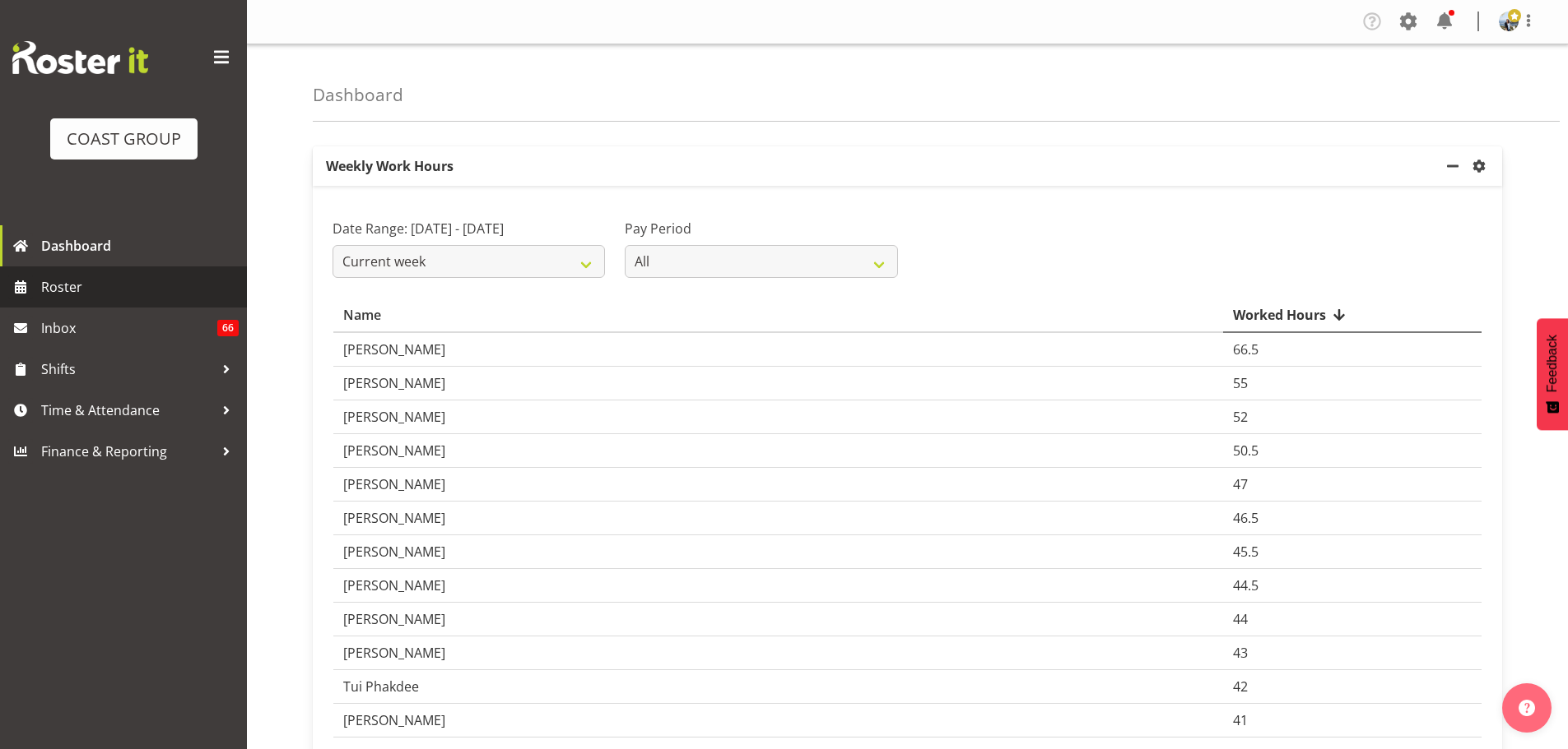
click at [88, 297] on span "Roster" at bounding box center [139, 287] width 198 height 25
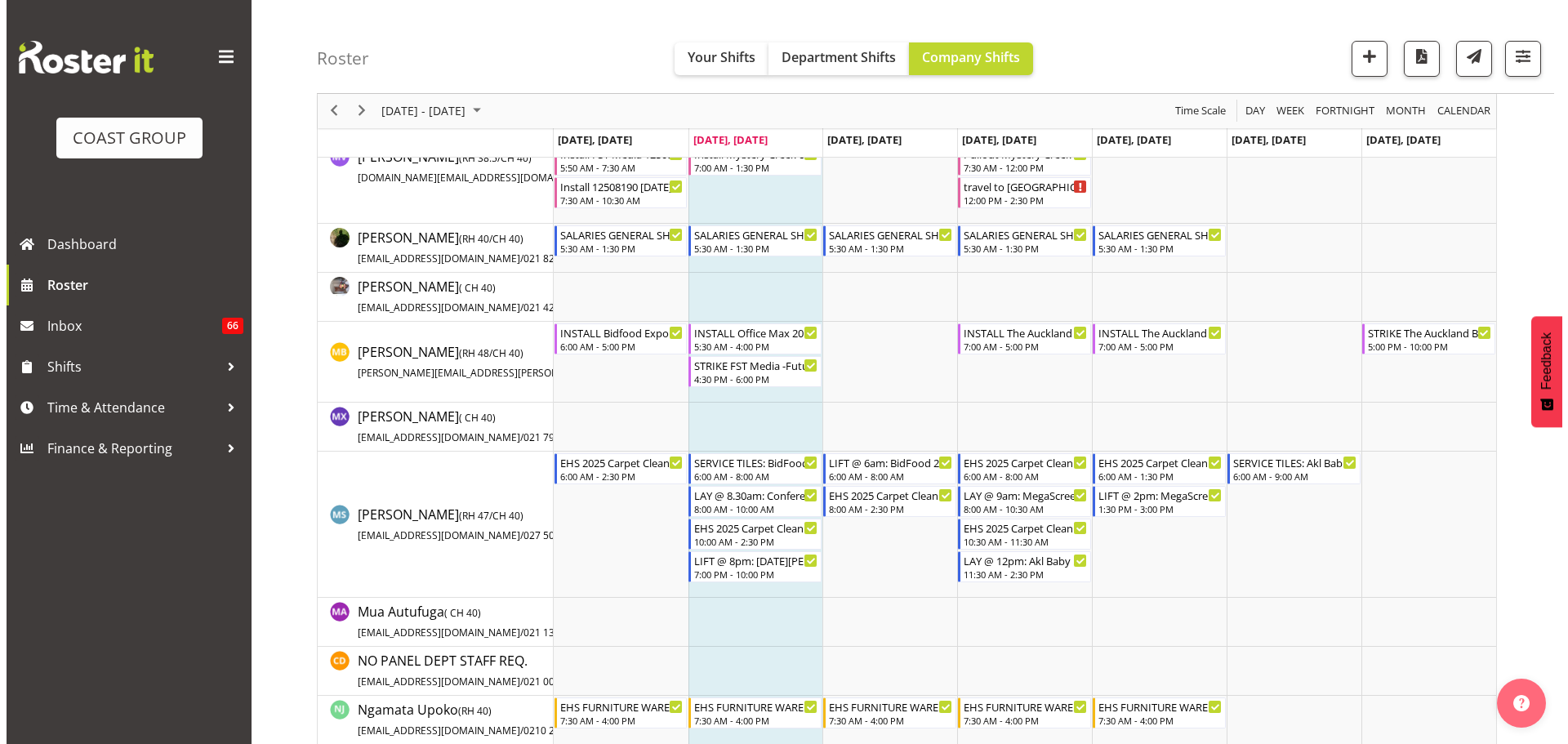
scroll to position [4933, 0]
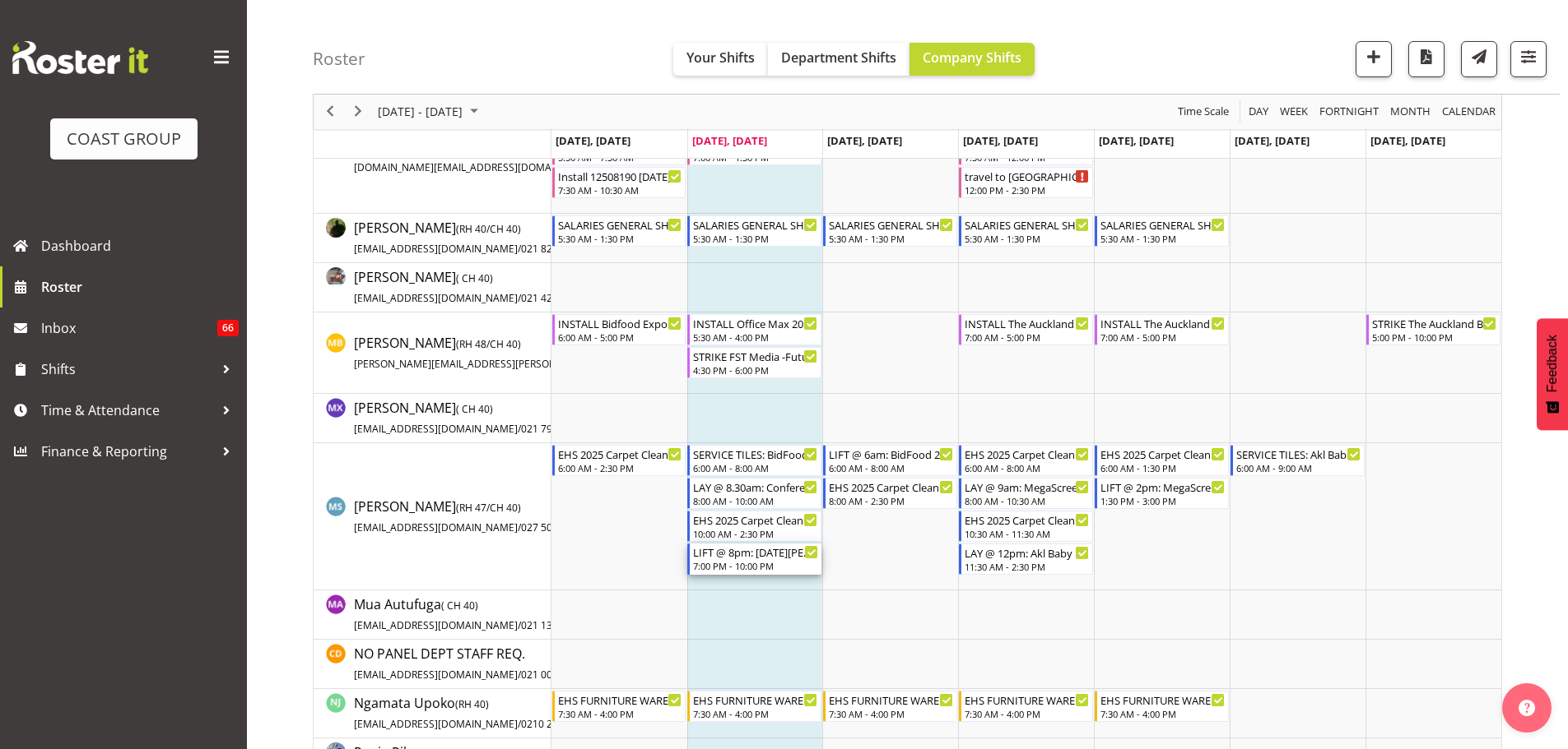
click at [789, 549] on div "LIFT @ 8pm: Noel Leeming Expo 2025 @ Viaduct Events Centre" at bounding box center [755, 551] width 125 height 16
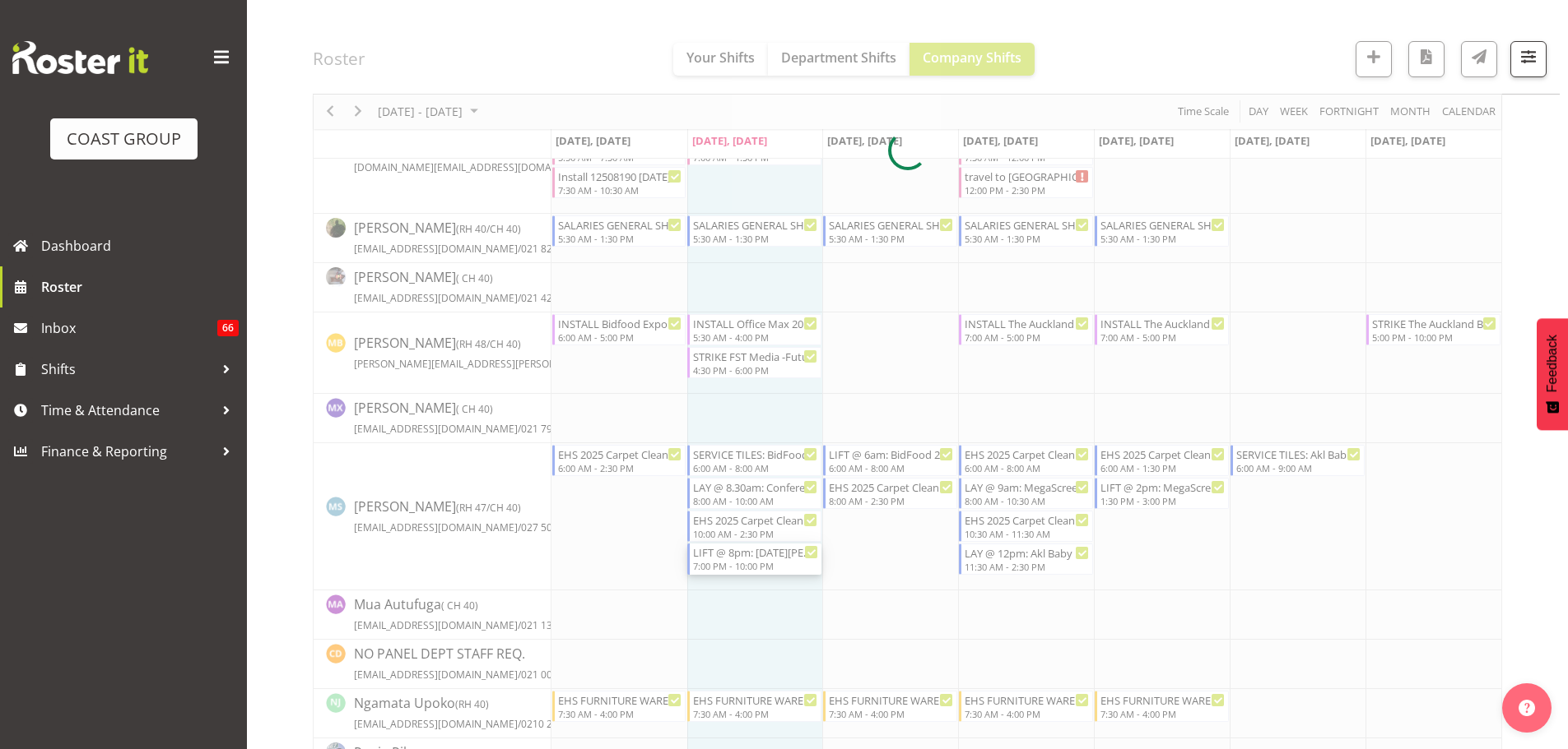
select select
select select "7"
select select "2025"
select select "19"
select select "7"
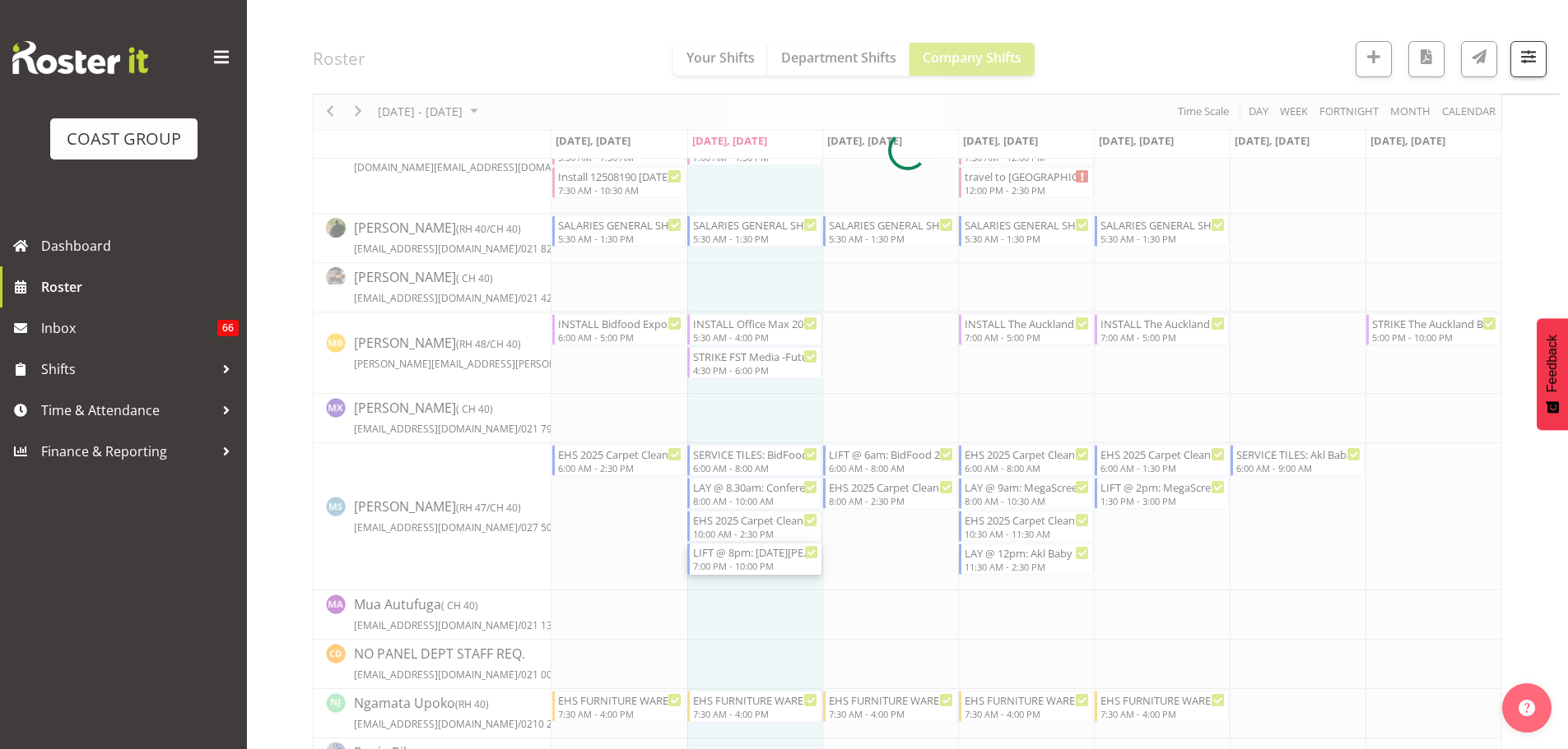
select select "2025"
select select "22"
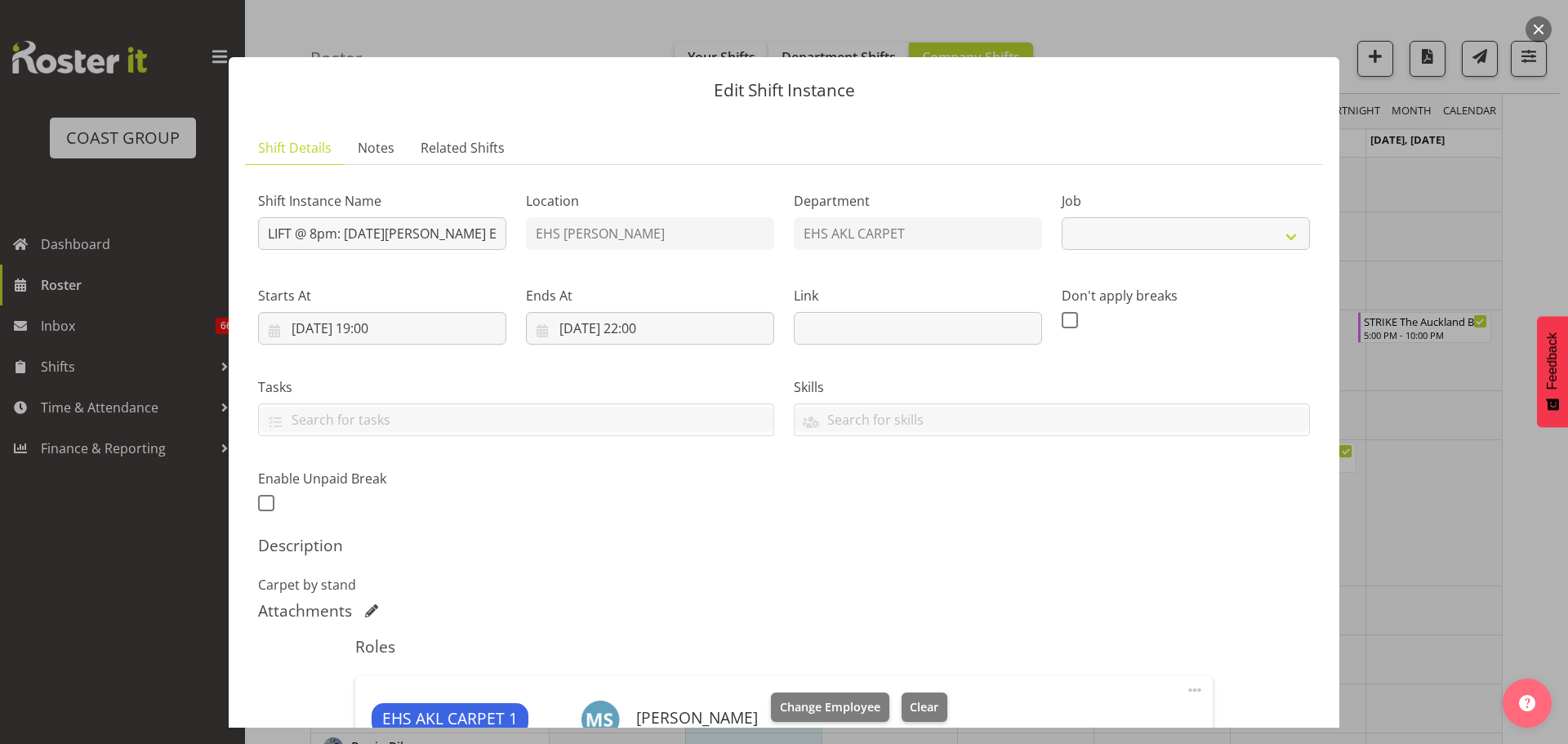
select select "8652"
click at [310, 324] on input "12/08/2025, 19:00" at bounding box center [382, 328] width 248 height 33
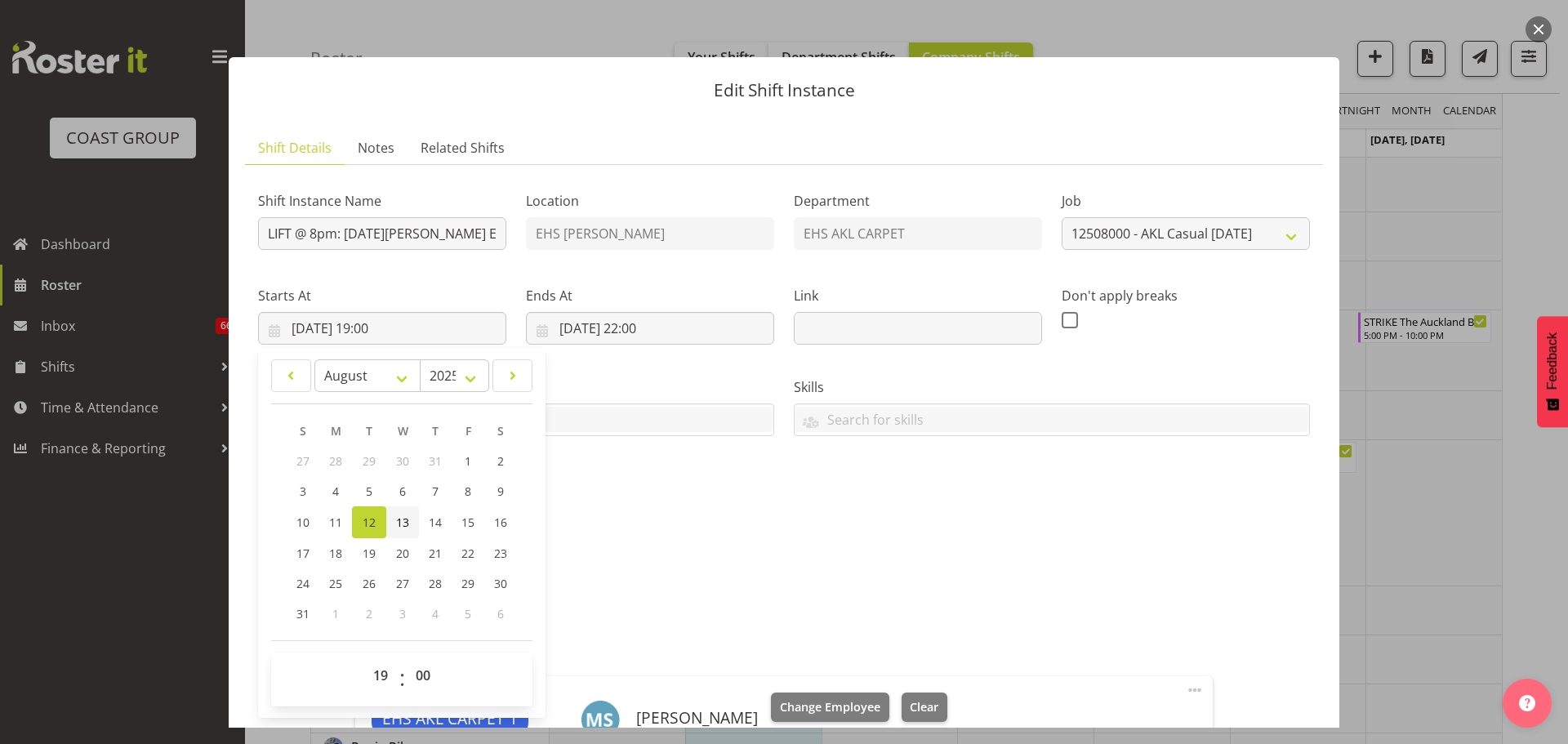
click at [400, 520] on span "13" at bounding box center [403, 522] width 13 height 16
type input "13/08/2025, 19:00"
click at [592, 340] on input "12/08/2025, 22:00" at bounding box center [650, 328] width 248 height 33
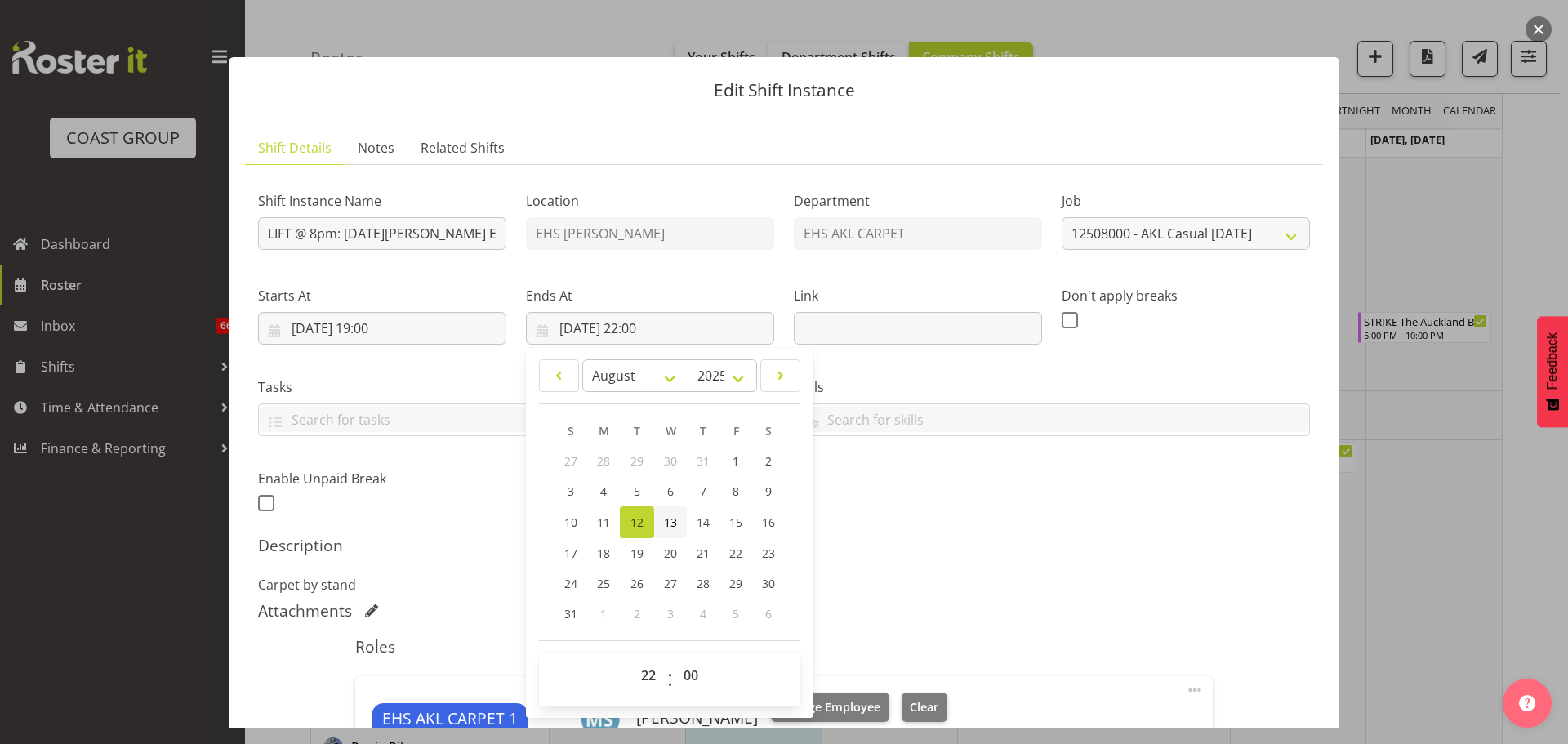
click at [672, 529] on span "13" at bounding box center [670, 522] width 13 height 16
type input "13/08/2025, 22:00"
click at [980, 544] on h5 "Description" at bounding box center [784, 545] width 1052 height 20
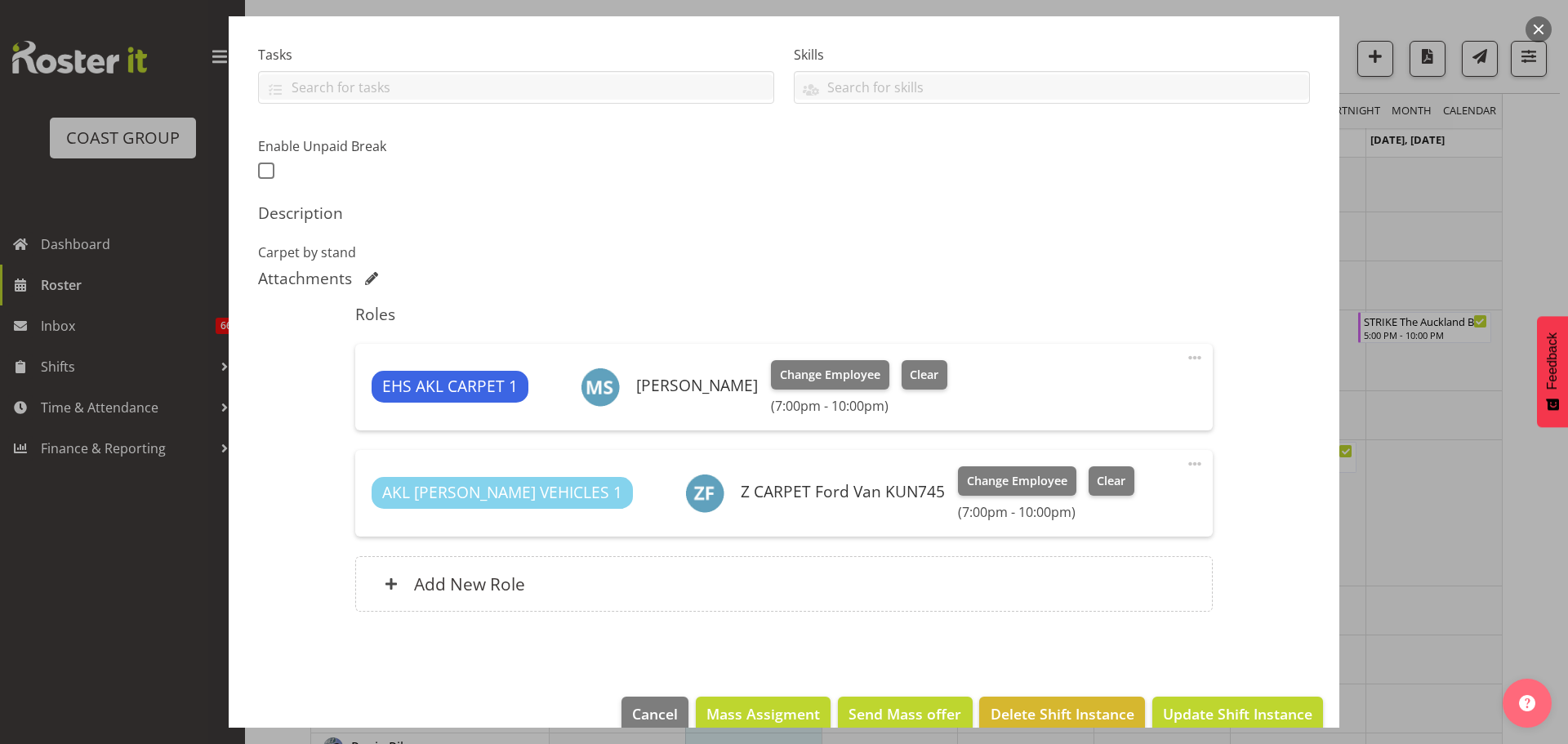
scroll to position [360, 0]
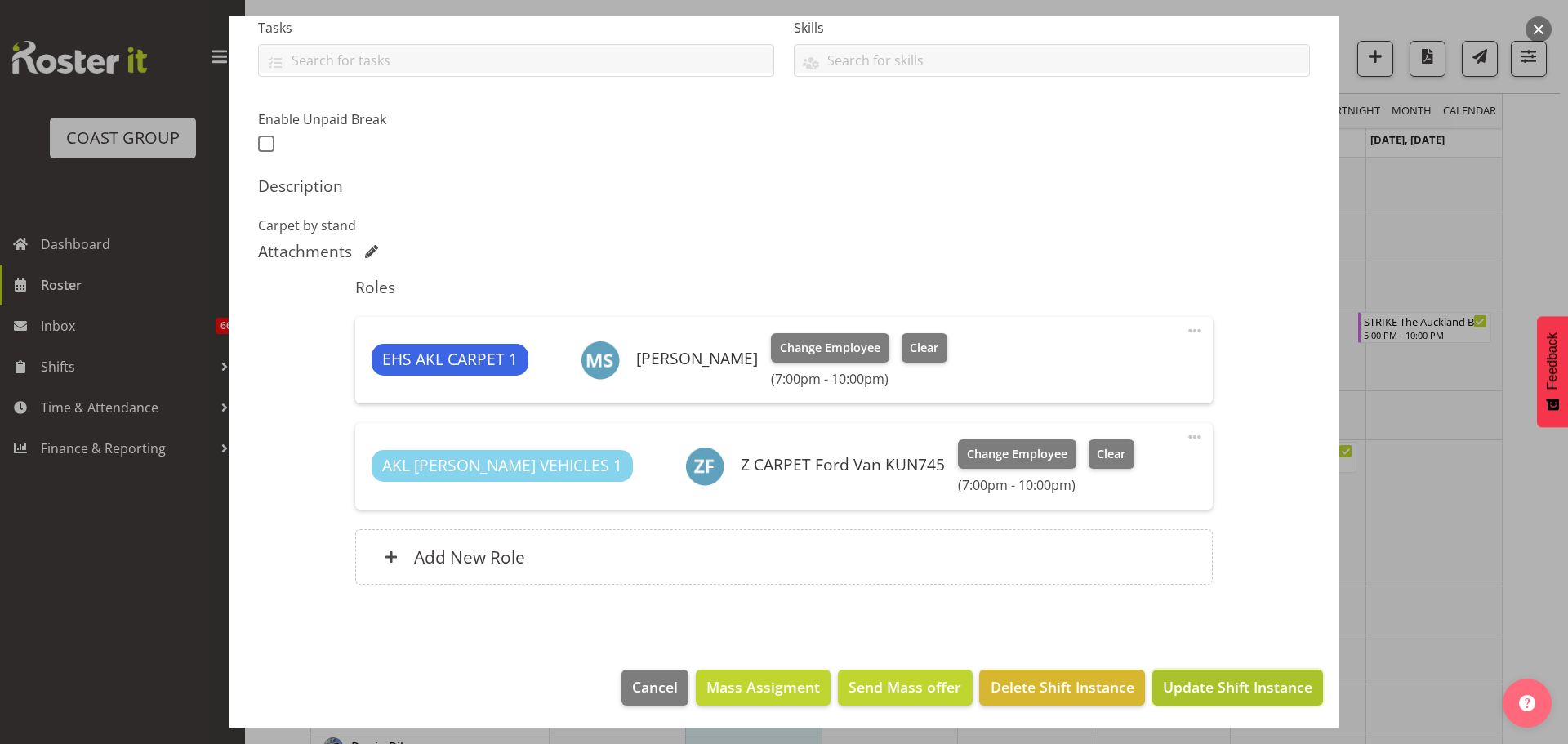
click at [1239, 683] on span "Update Shift Instance" at bounding box center [1237, 687] width 149 height 22
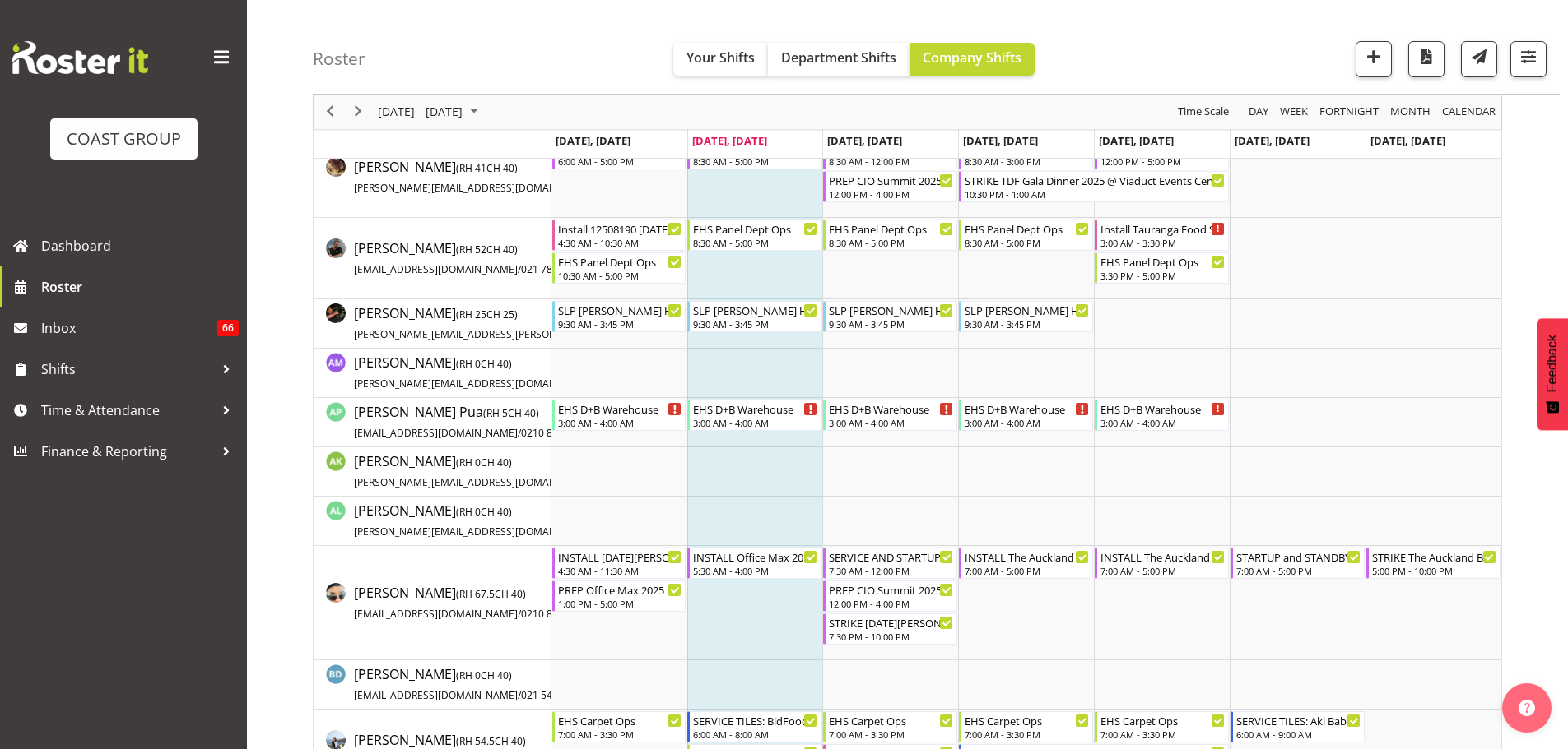
scroll to position [0, 0]
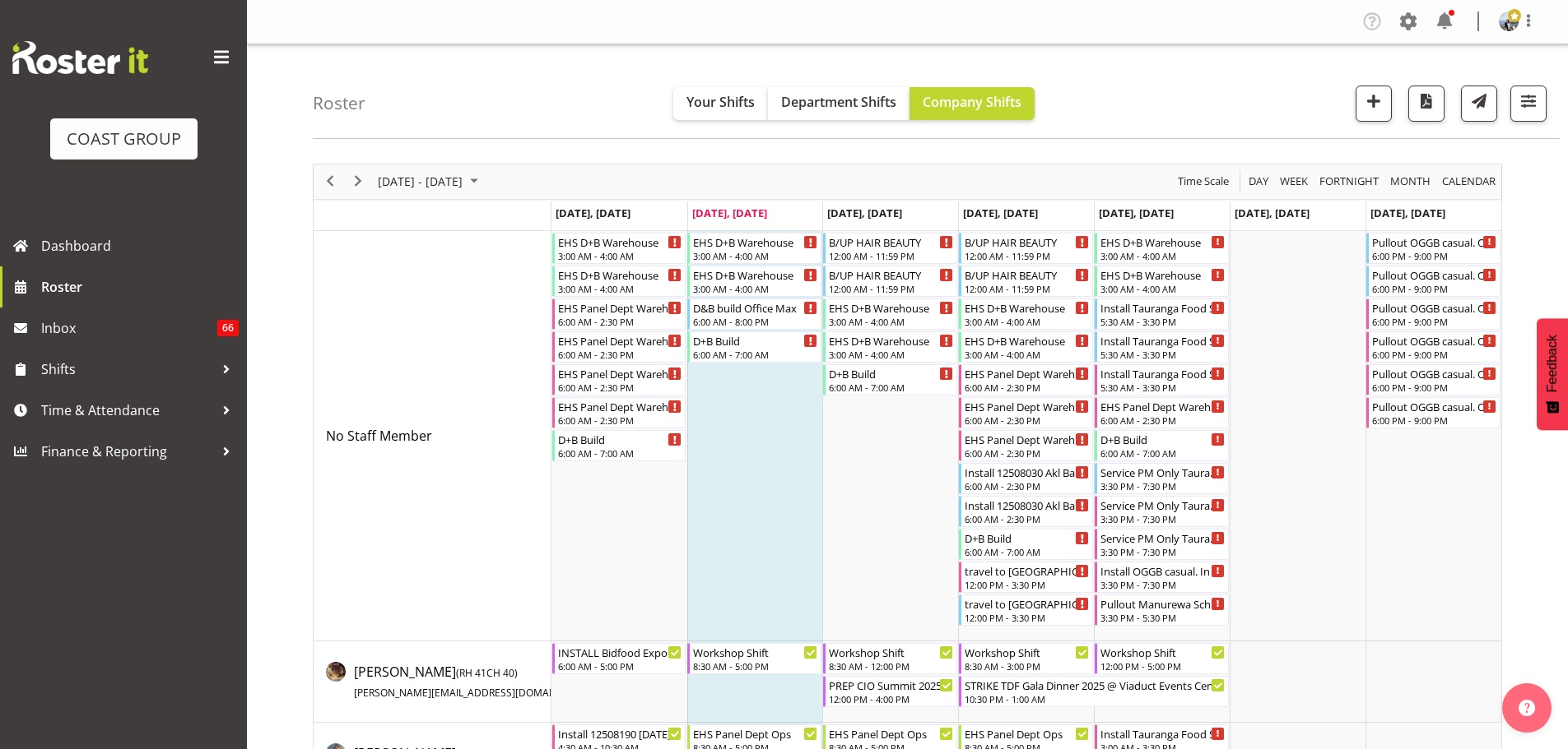
click at [1546, 111] on div "Roster Your Shifts Department Shifts Company Shifts 2 Locations Clear CARLTON E…" at bounding box center [935, 92] width 1246 height 95
click at [1540, 111] on button "button" at bounding box center [1528, 103] width 36 height 36
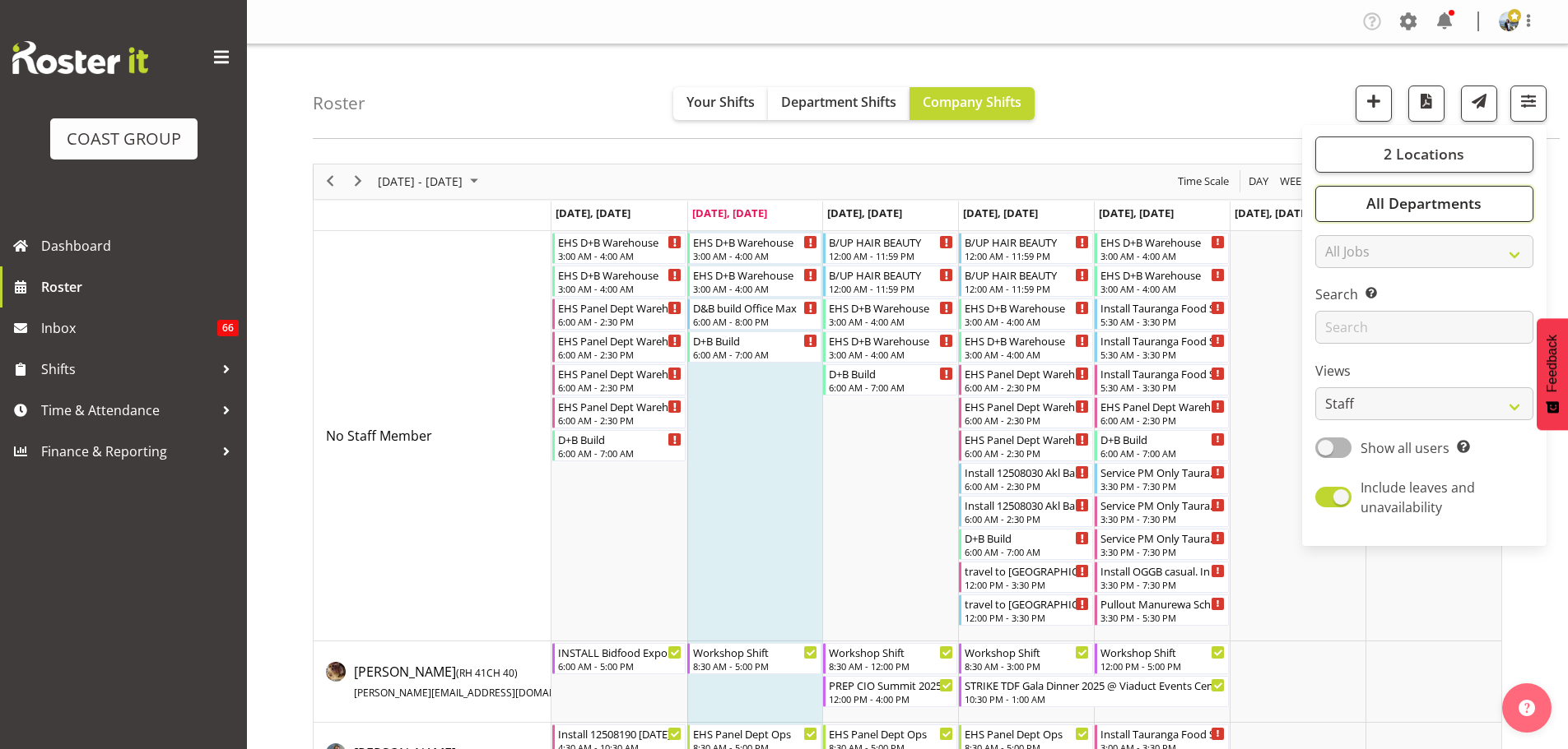
click at [1492, 205] on button "All Departments" at bounding box center [1424, 204] width 218 height 36
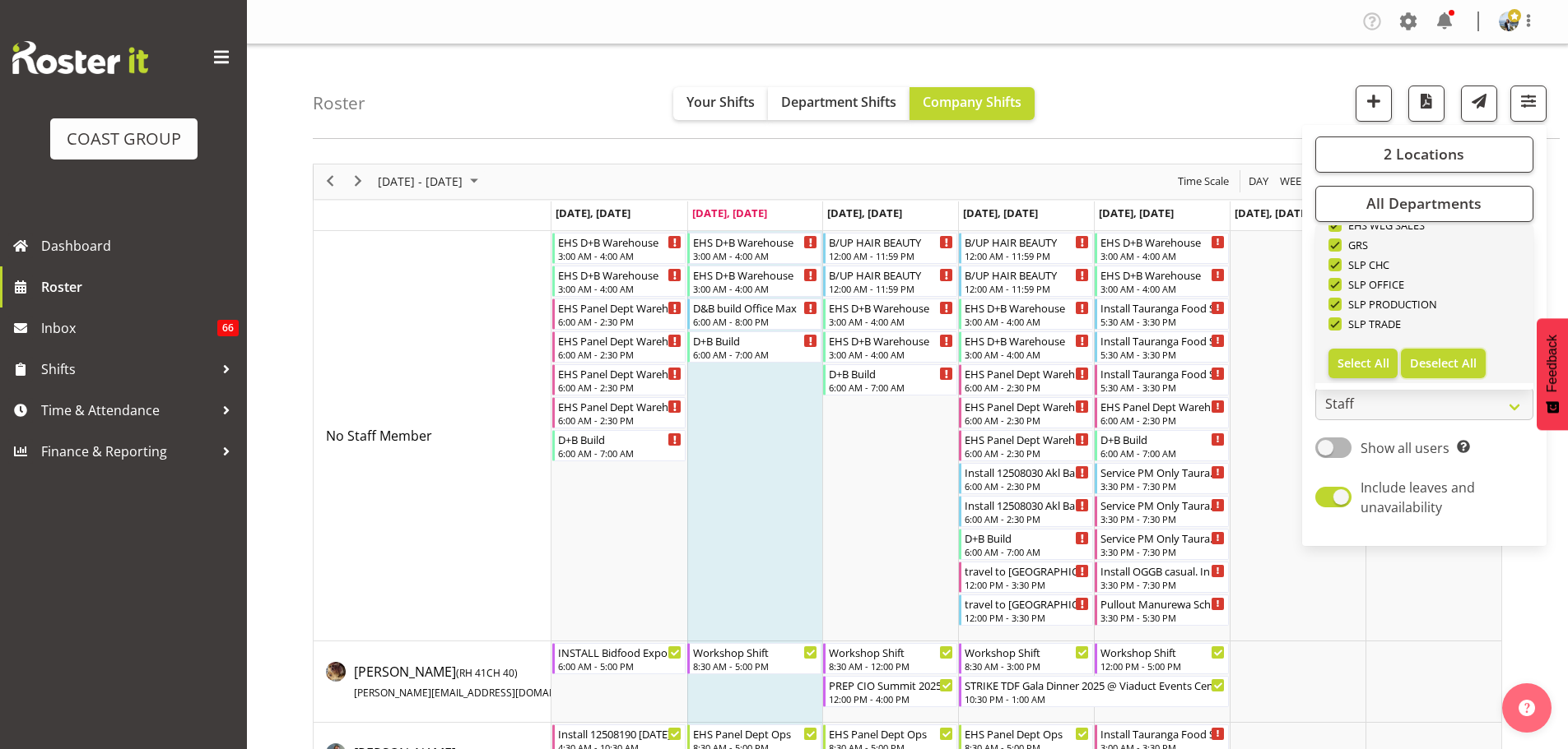
click at [1454, 369] on span "Deselect All" at bounding box center [1443, 363] width 66 height 16
checkbox input "false"
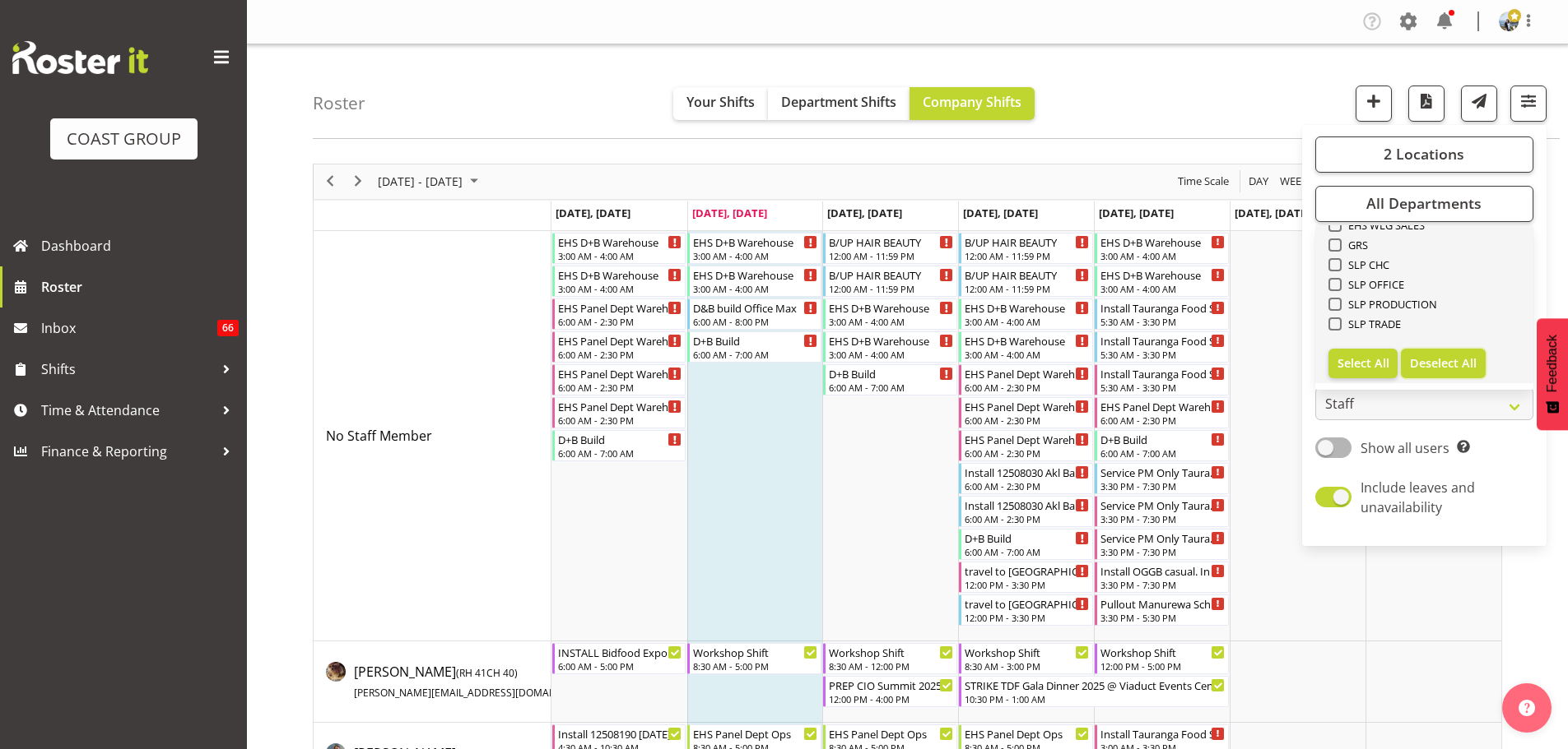
checkbox input "false"
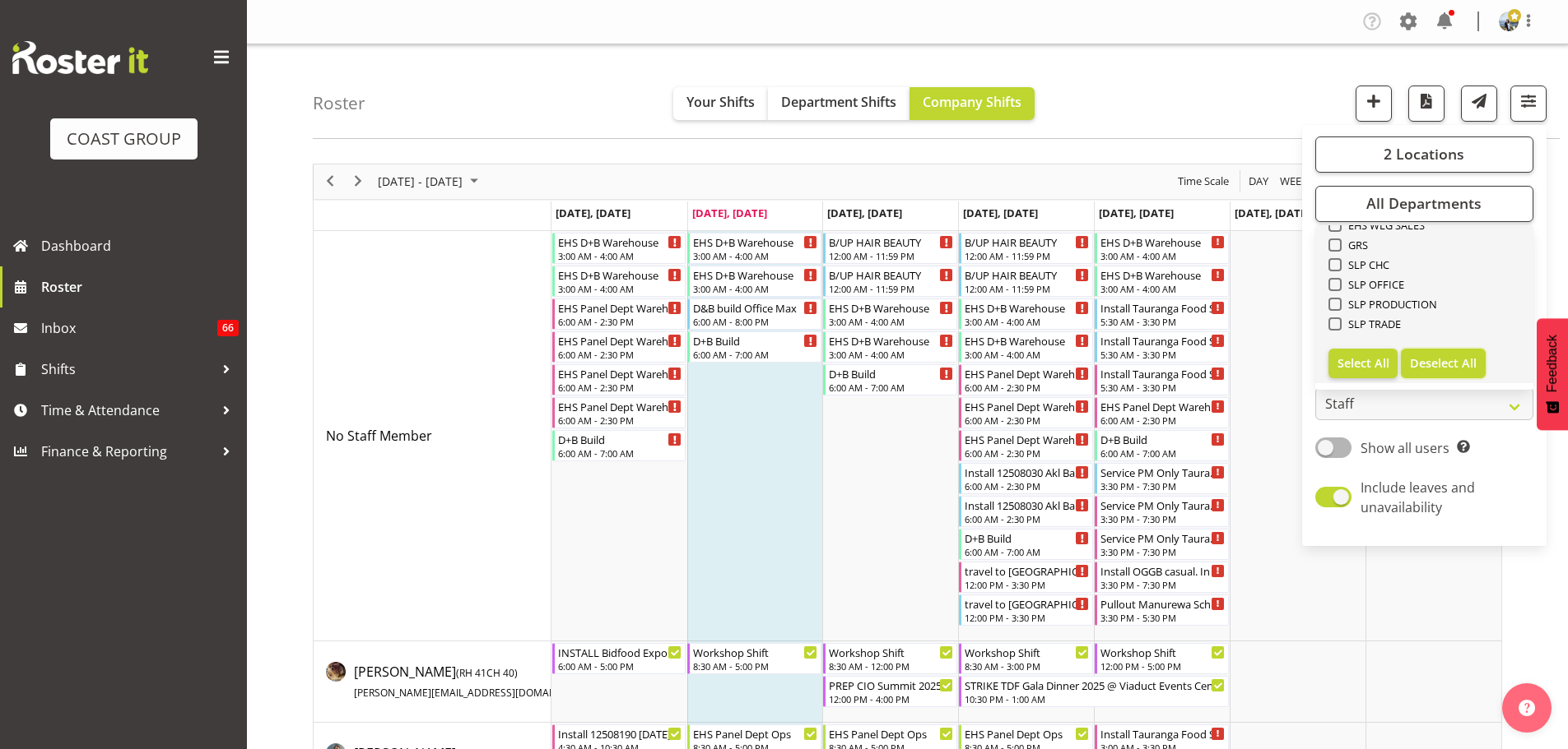
checkbox input "false"
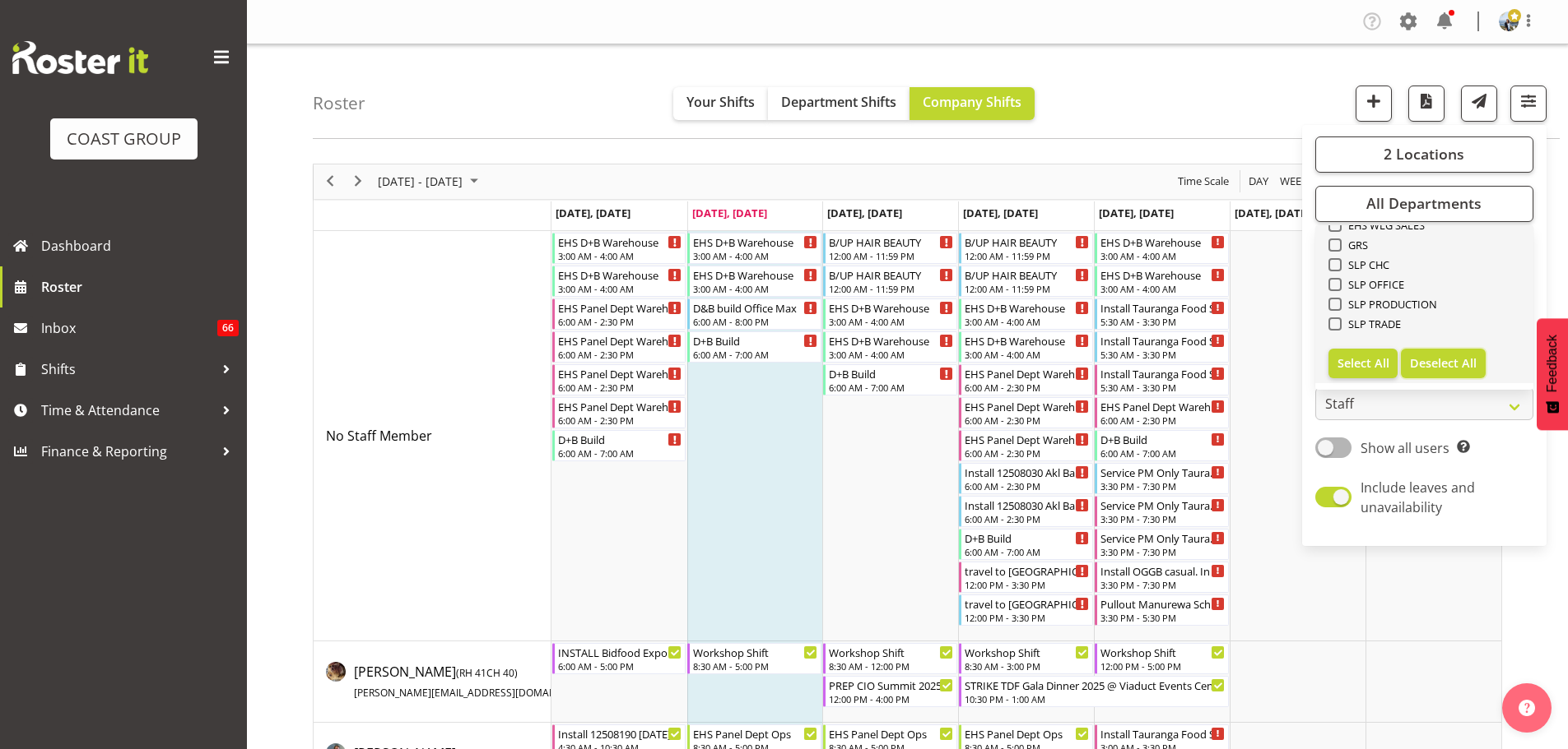
checkbox input "false"
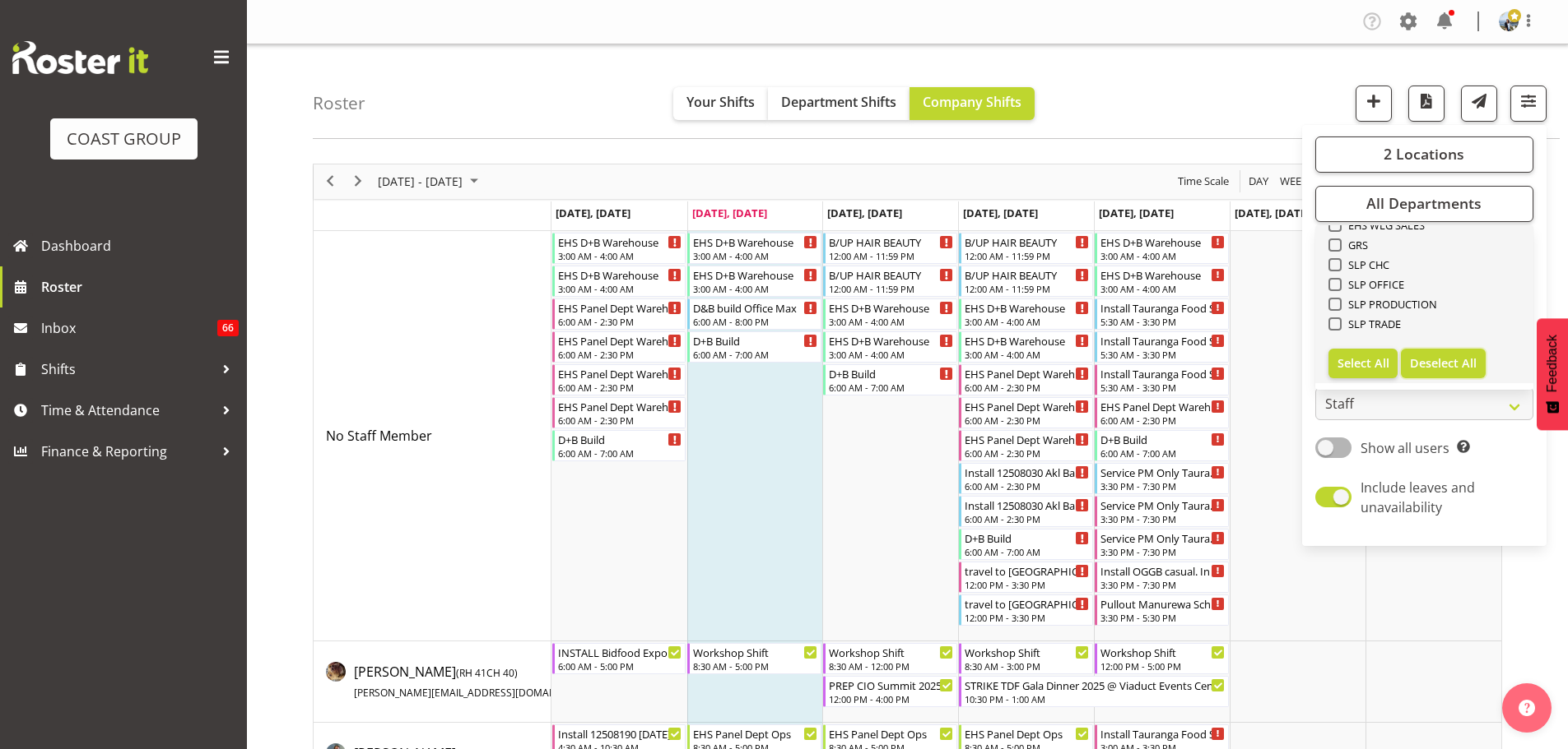
checkbox input "false"
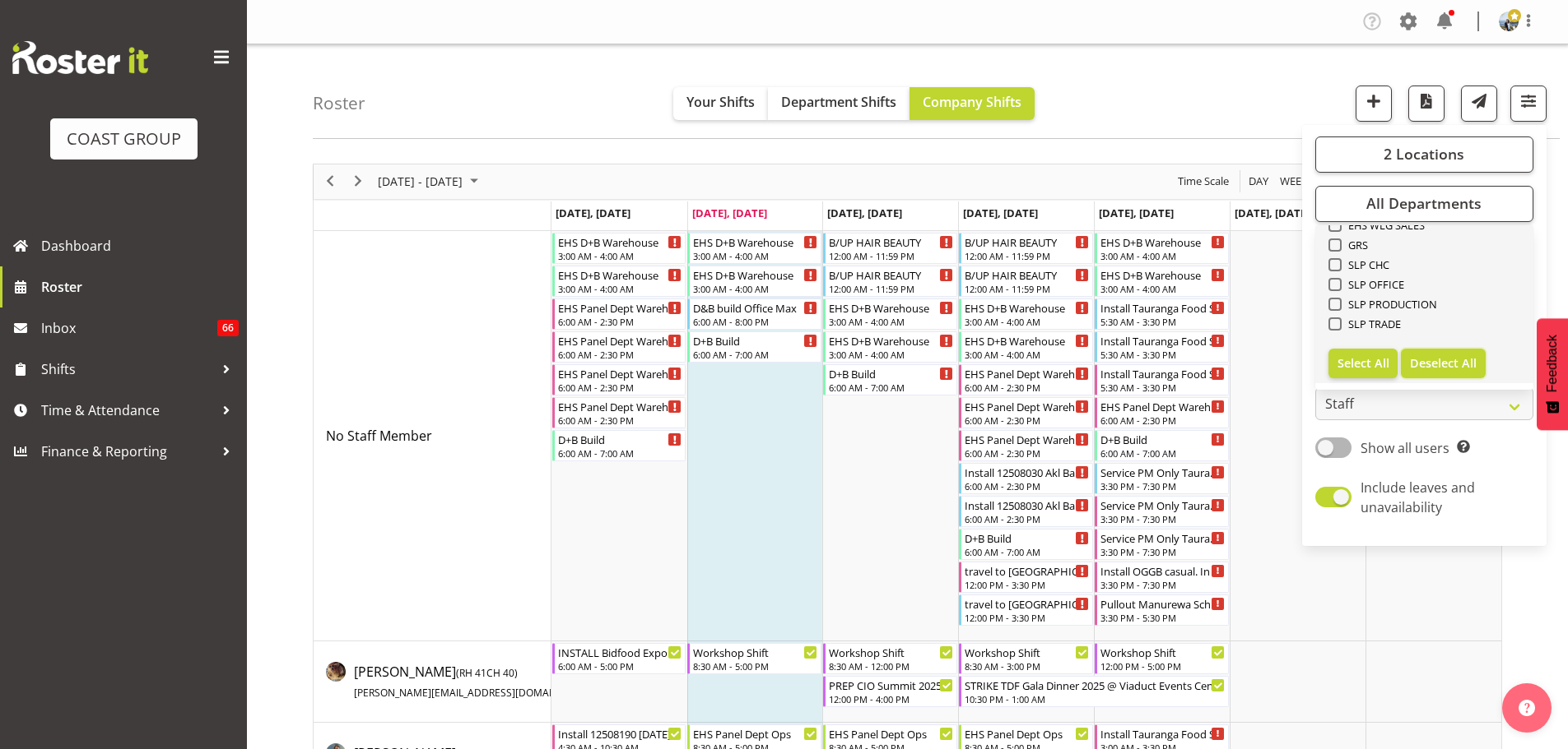
checkbox input "false"
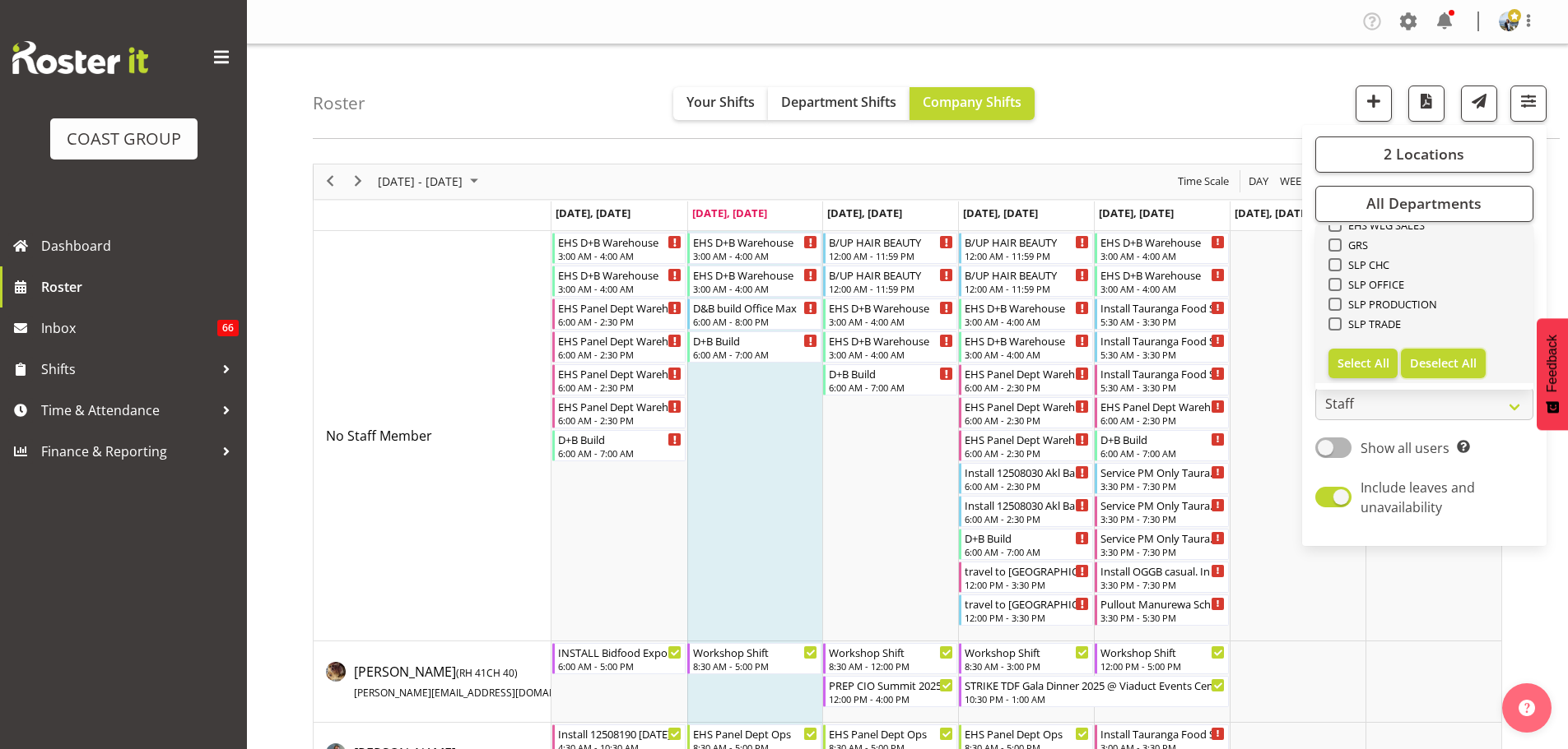
checkbox input "false"
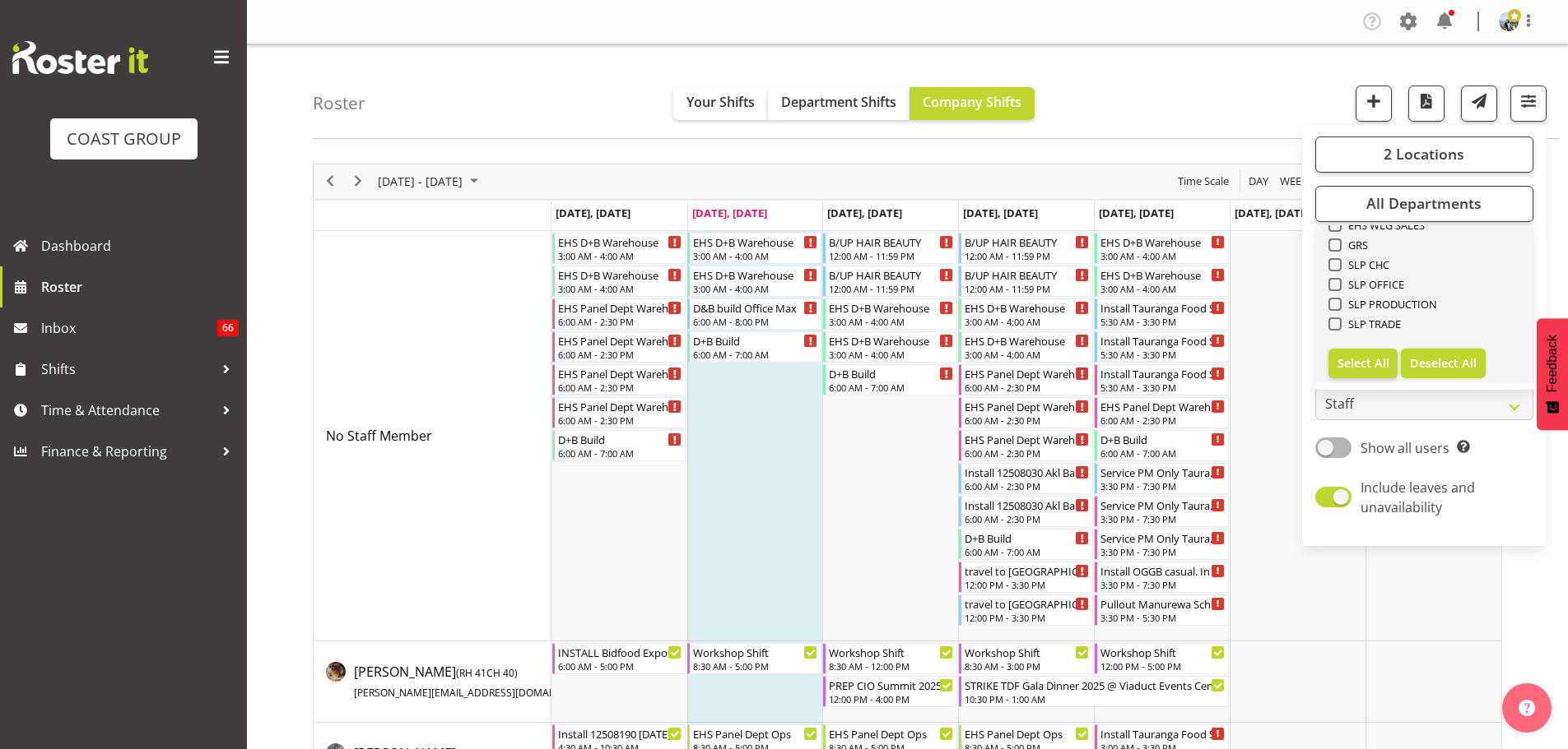
checkbox input "false"
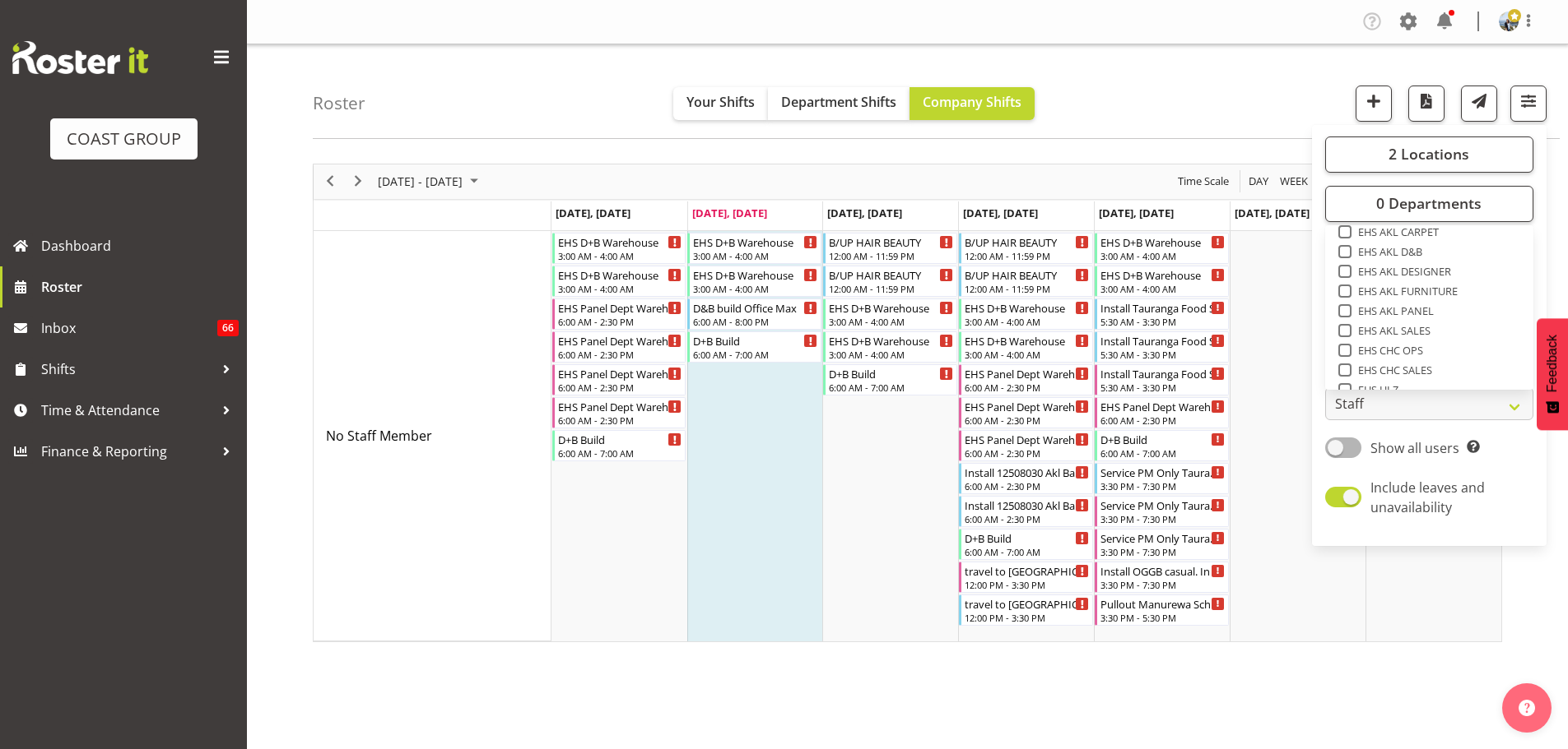
scroll to position [394, 0]
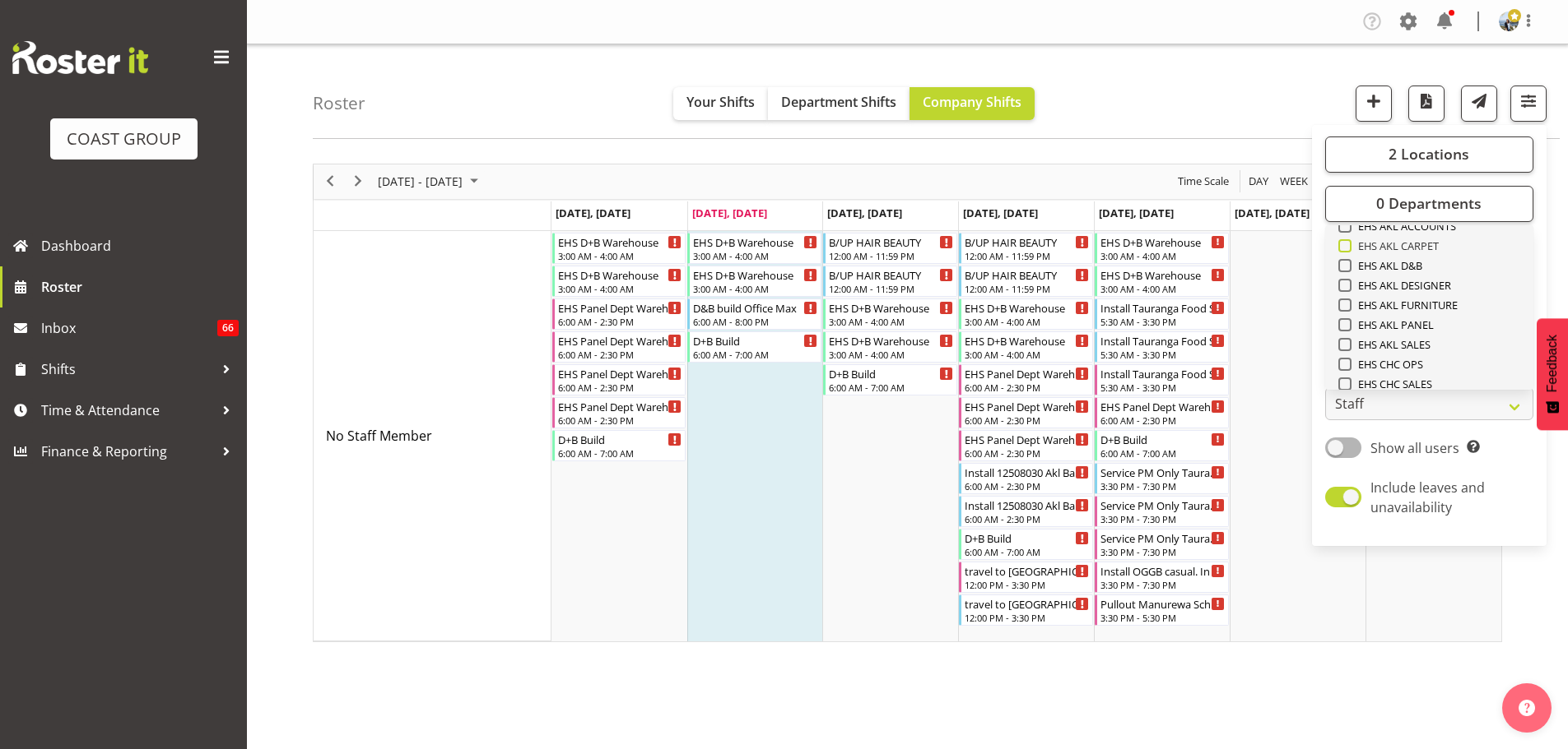
click at [1423, 243] on span "EHS AKL CARPET" at bounding box center [1395, 246] width 88 height 13
click at [1348, 243] on input "EHS AKL CARPET" at bounding box center [1343, 245] width 10 height 10
checkbox input "true"
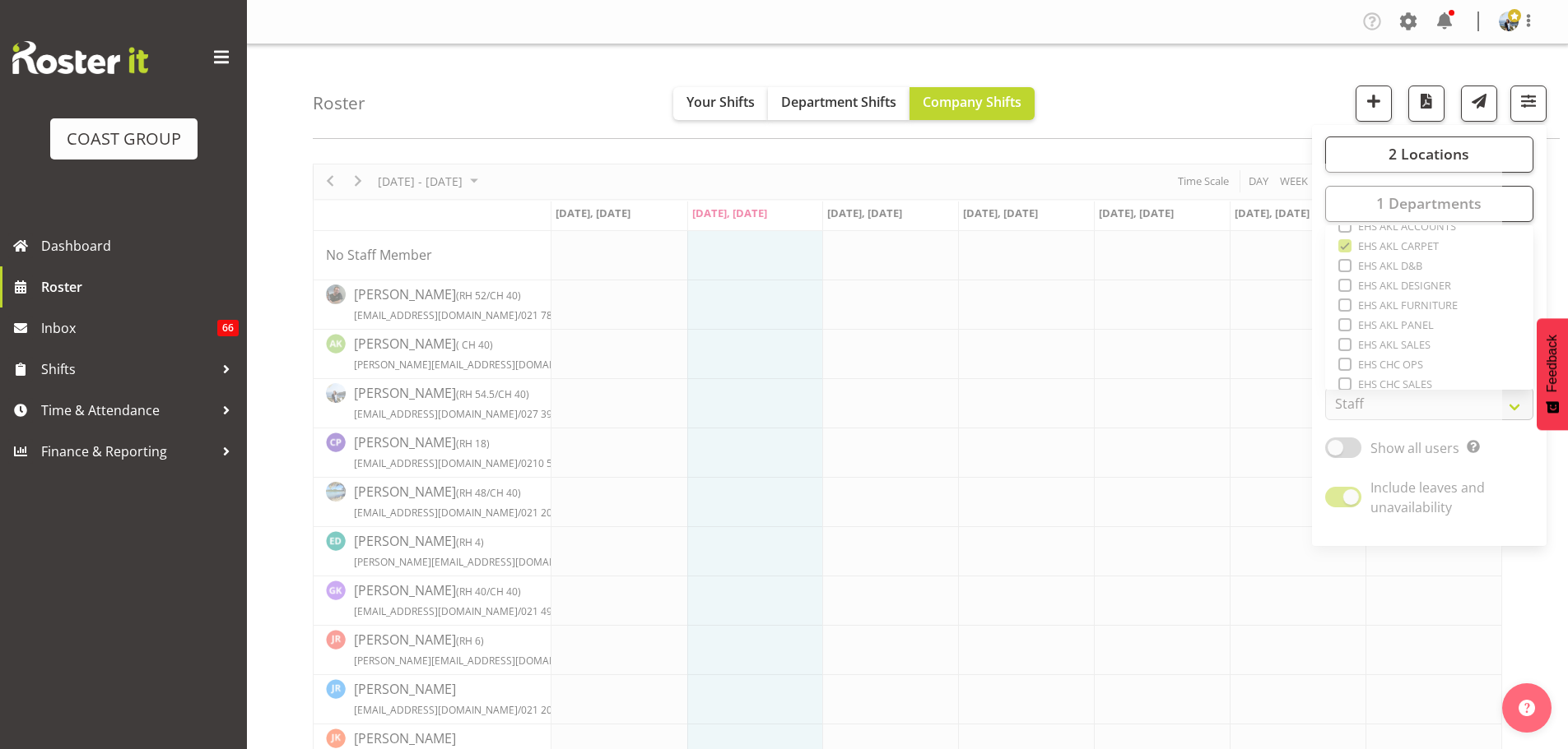
click at [1265, 64] on div "Roster Your Shifts Department Shifts Company Shifts 2 Locations Clear CARLTON E…" at bounding box center [935, 92] width 1246 height 95
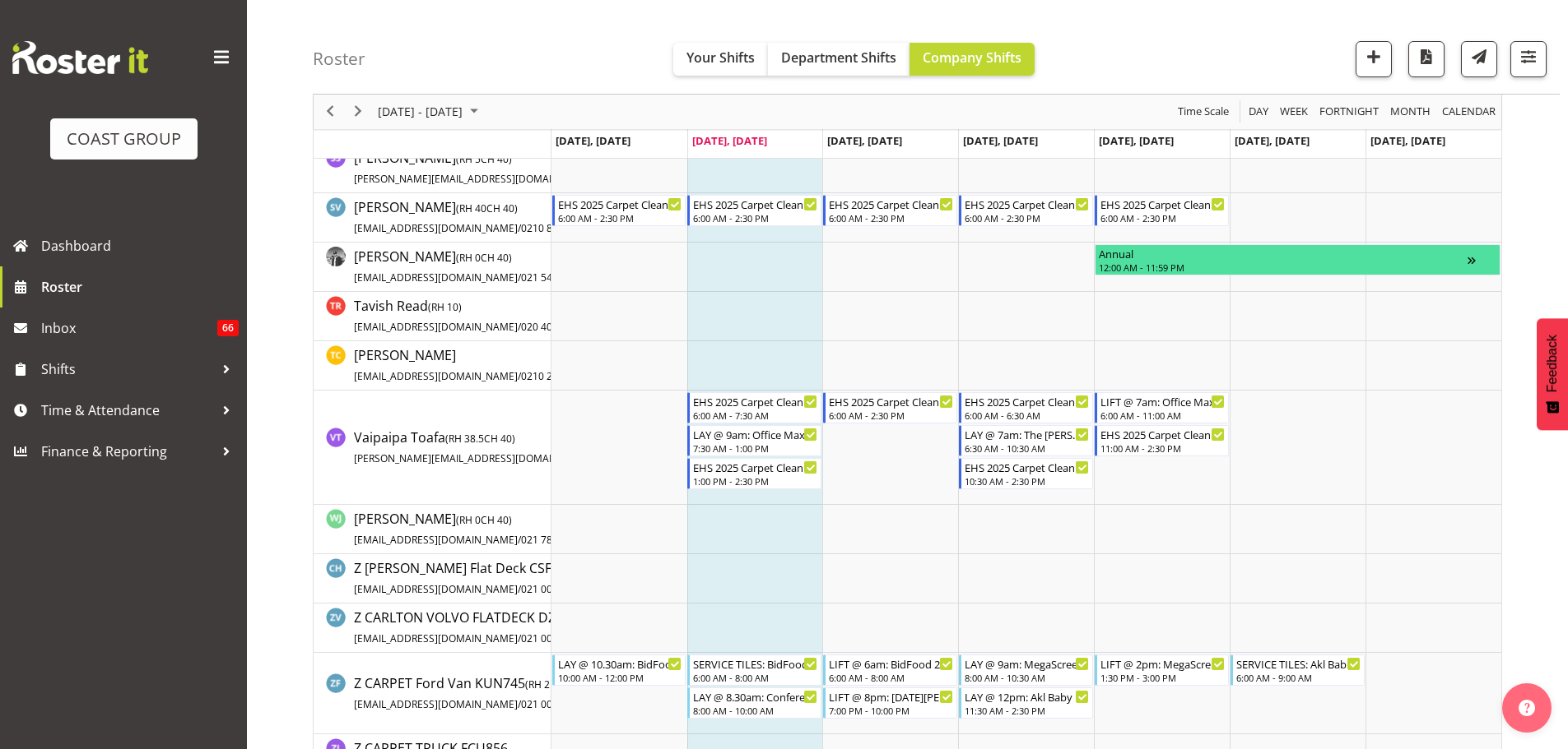
scroll to position [1374, 0]
